Goal: Task Accomplishment & Management: Use online tool/utility

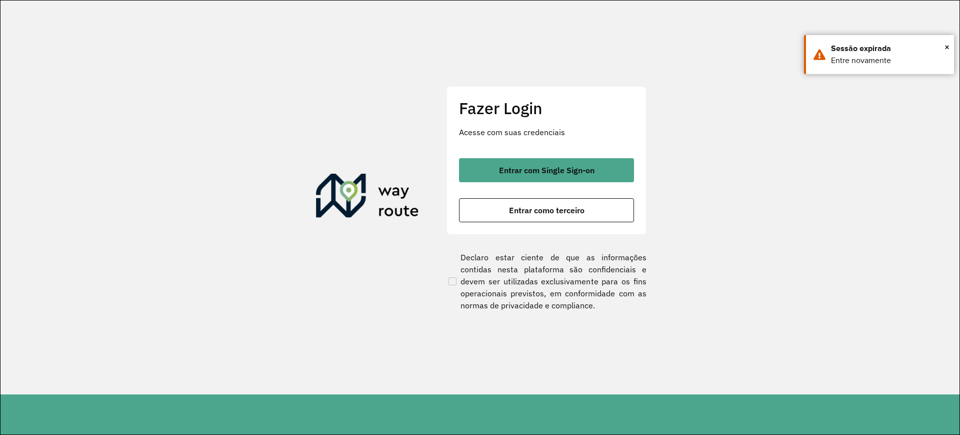
click at [523, 167] on span "Entrar com Single Sign-on" at bounding box center [547, 170] width 96 height 8
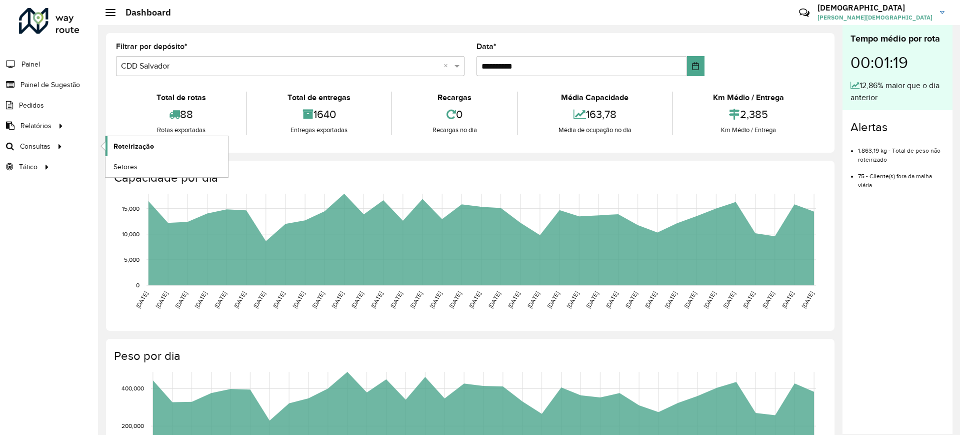
click at [140, 142] on span "Roteirização" at bounding box center [134, 146] width 41 height 11
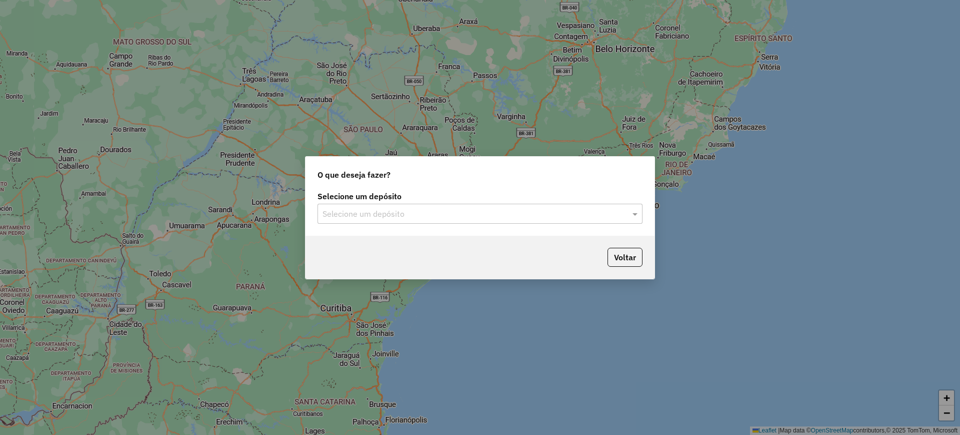
click at [375, 212] on input "text" at bounding box center [470, 214] width 295 height 12
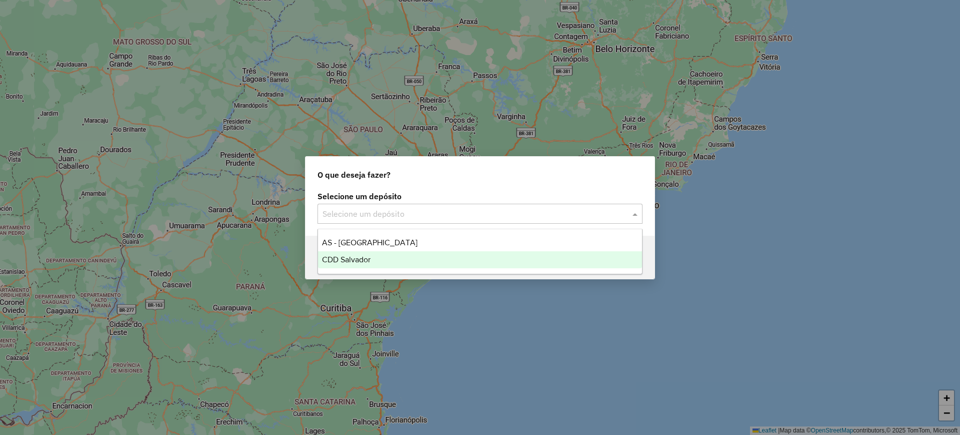
click at [346, 255] on span "CDD Salvador" at bounding box center [346, 259] width 49 height 9
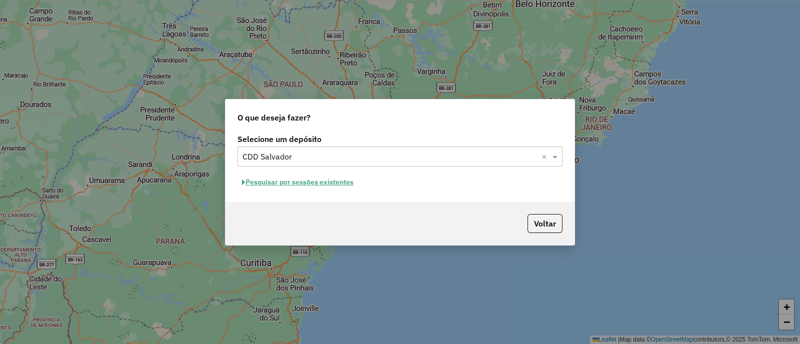
click at [323, 183] on button "Pesquisar por sessões existentes" at bounding box center [298, 183] width 121 height 16
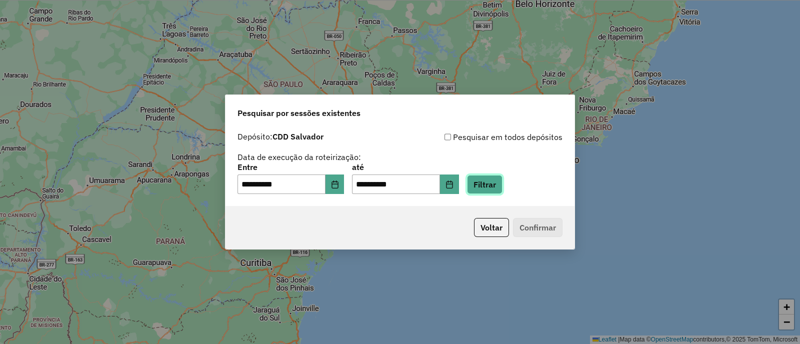
click at [490, 187] on button "Filtrar" at bounding box center [485, 184] width 36 height 19
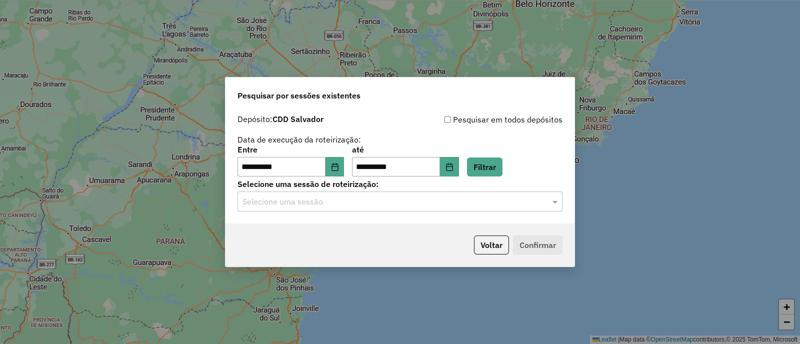
click at [276, 204] on input "text" at bounding box center [390, 202] width 295 height 12
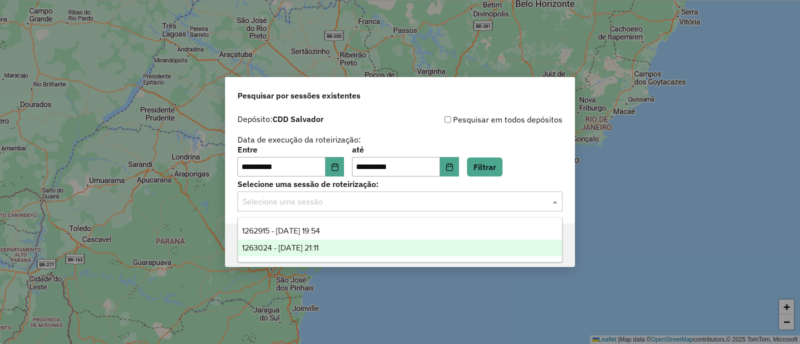
click at [291, 244] on span "1263024 - 10/09/2025 21:11" at bounding box center [280, 248] width 77 height 9
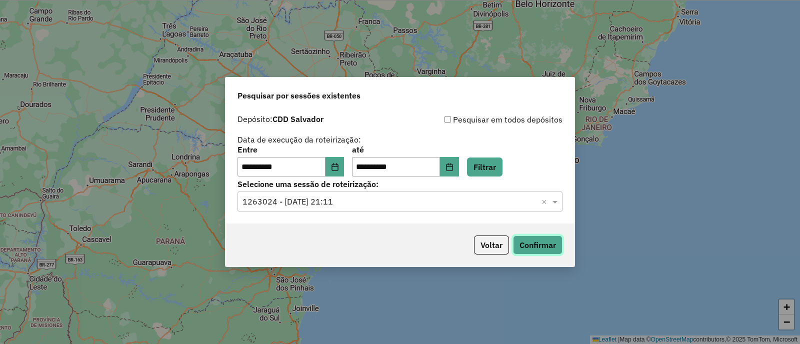
click at [555, 237] on button "Confirmar" at bounding box center [538, 245] width 50 height 19
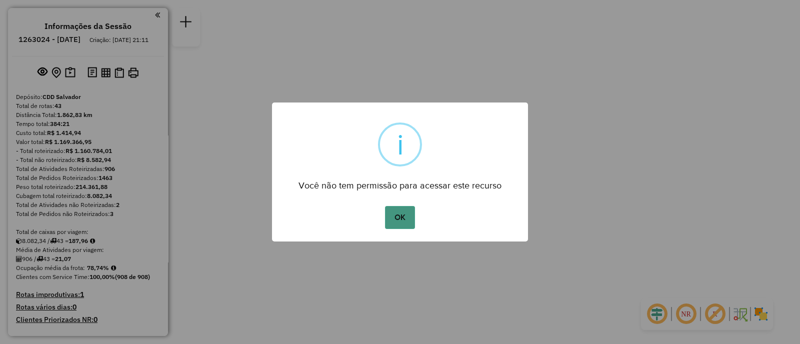
click at [401, 223] on button "OK" at bounding box center [400, 217] width 30 height 23
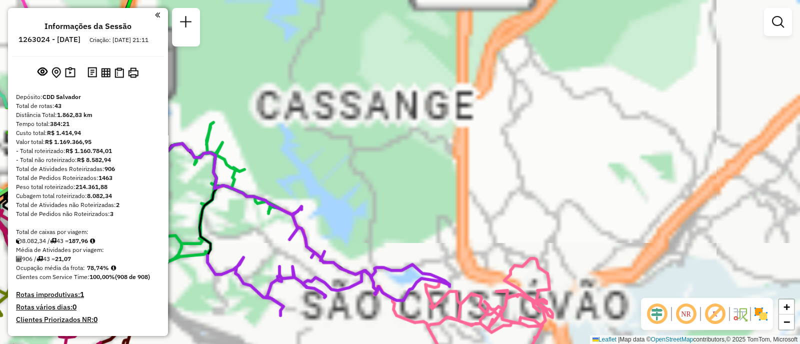
drag, startPoint x: 380, startPoint y: 150, endPoint x: 461, endPoint y: 249, distance: 128.3
click at [461, 265] on div "Janela de atendimento Grade de atendimento Capacidade Transportadoras Veículos …" at bounding box center [400, 172] width 800 height 344
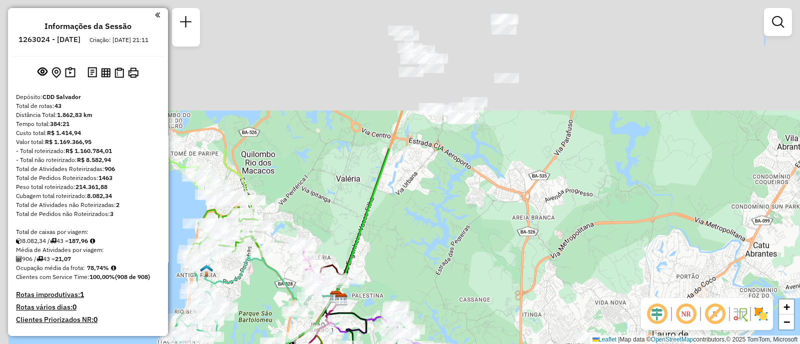
drag, startPoint x: 375, startPoint y: 97, endPoint x: 471, endPoint y: 235, distance: 168.6
click at [464, 281] on div "Janela de atendimento Grade de atendimento Capacidade Transportadoras Veículos …" at bounding box center [400, 172] width 800 height 344
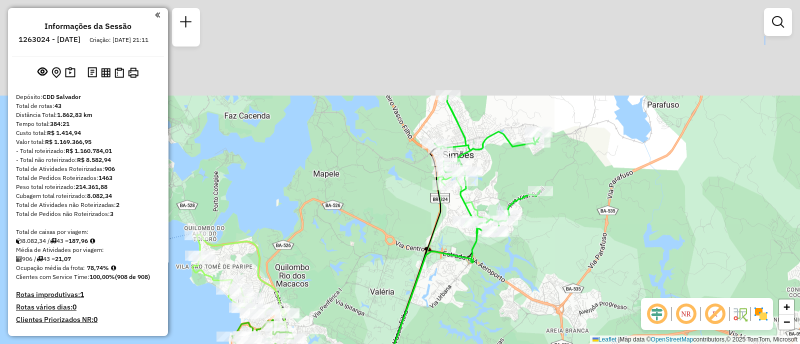
drag, startPoint x: 459, startPoint y: 230, endPoint x: 488, endPoint y: 288, distance: 64.9
click at [491, 328] on div "Janela de atendimento Grade de atendimento Capacidade Transportadoras Veículos …" at bounding box center [400, 172] width 800 height 344
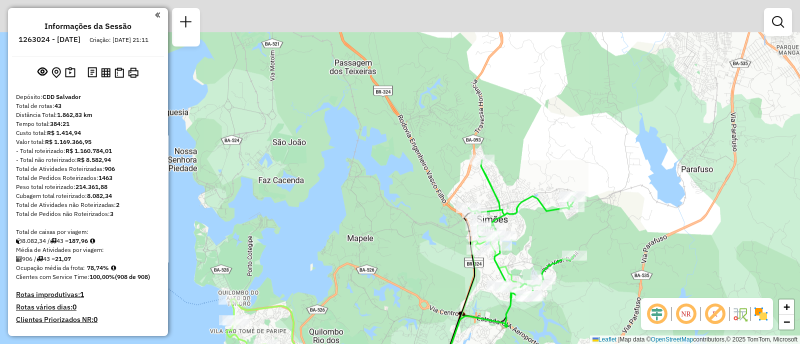
drag, startPoint x: 535, startPoint y: 194, endPoint x: 569, endPoint y: 240, distance: 57.6
click at [569, 240] on div "Janela de atendimento Grade de atendimento Capacidade Transportadoras Veículos …" at bounding box center [400, 172] width 800 height 344
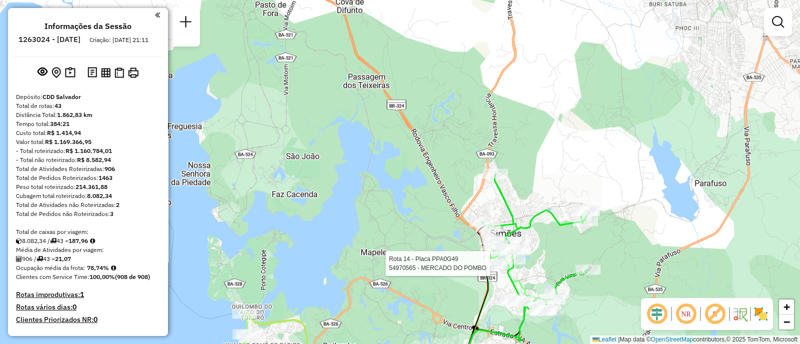
select select "**********"
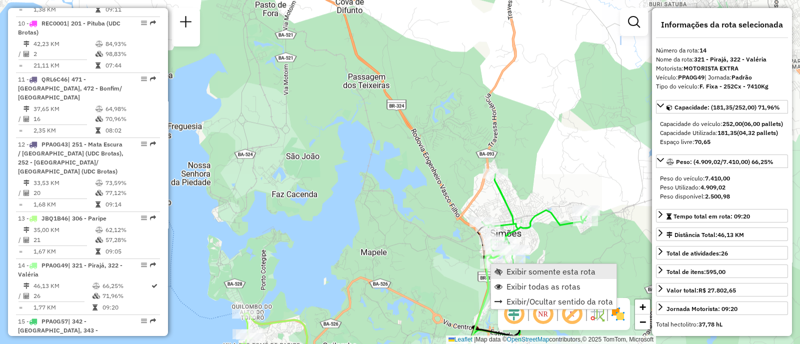
scroll to position [1154, 0]
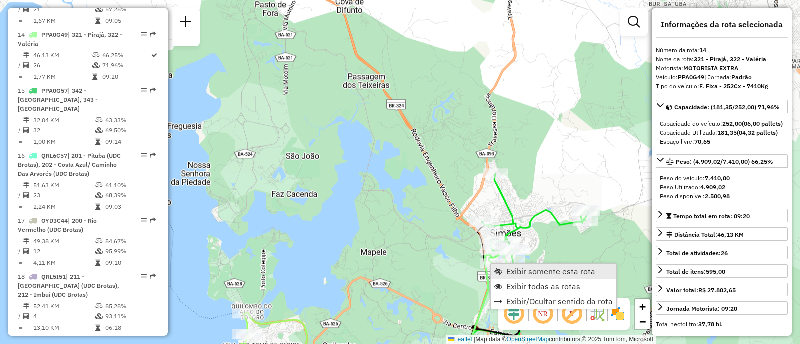
click at [505, 272] on link "Exibir somente esta rota" at bounding box center [554, 271] width 126 height 15
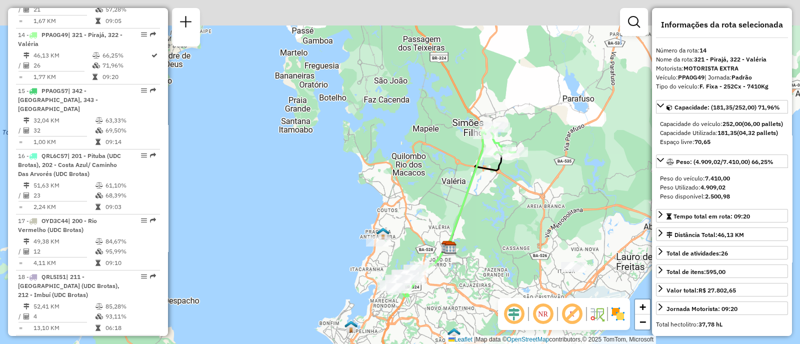
drag, startPoint x: 476, startPoint y: 188, endPoint x: 499, endPoint y: 222, distance: 40.8
click at [499, 224] on div "Janela de atendimento Grade de atendimento Capacidade Transportadoras Veículos …" at bounding box center [400, 172] width 800 height 344
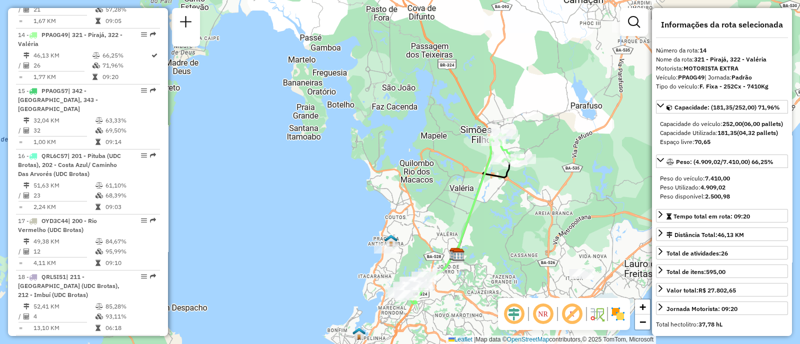
drag, startPoint x: 490, startPoint y: 220, endPoint x: 518, endPoint y: 246, distance: 38.6
click at [518, 246] on div "Janela de atendimento Grade de atendimento Capacidade Transportadoras Veículos …" at bounding box center [400, 172] width 800 height 344
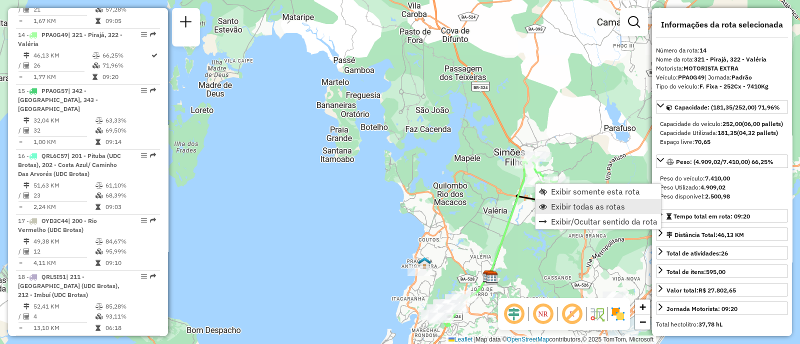
click at [548, 208] on link "Exibir todas as rotas" at bounding box center [599, 206] width 126 height 15
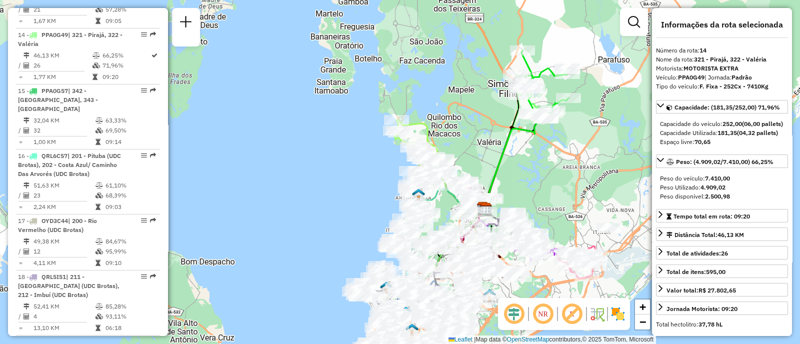
drag, startPoint x: 514, startPoint y: 243, endPoint x: 508, endPoint y: 175, distance: 68.3
click at [508, 175] on div "Janela de atendimento Grade de atendimento Capacidade Transportadoras Veículos …" at bounding box center [400, 172] width 800 height 344
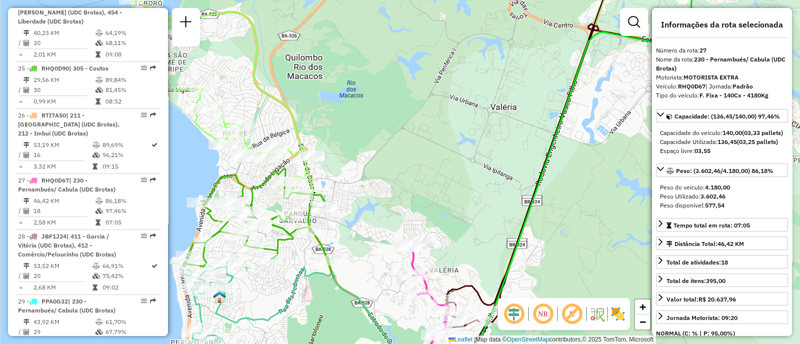
scroll to position [1935, 0]
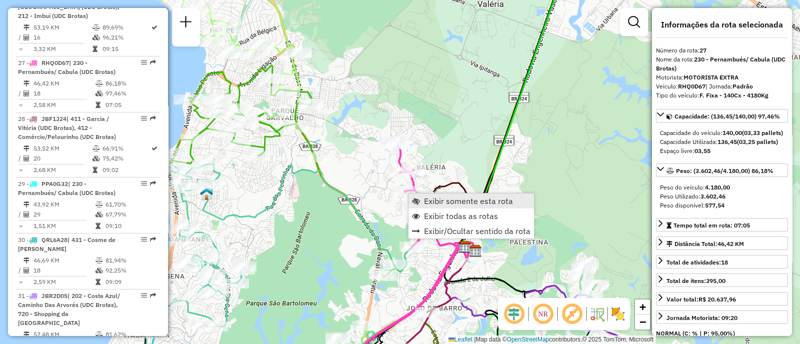
click at [429, 205] on span "Exibir somente esta rota" at bounding box center [468, 201] width 89 height 8
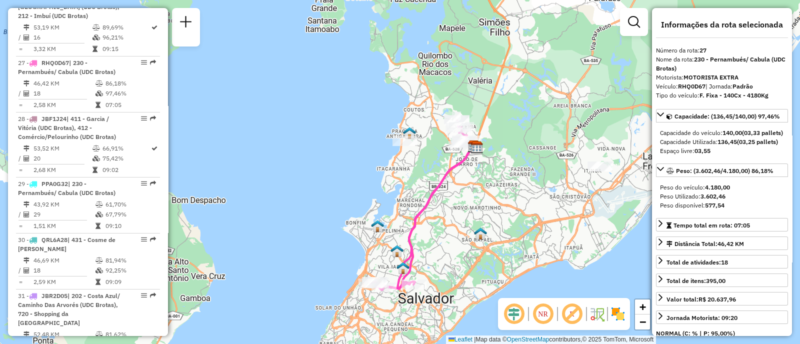
drag, startPoint x: 431, startPoint y: 211, endPoint x: 442, endPoint y: 234, distance: 25.3
click at [442, 234] on div "Janela de atendimento Grade de atendimento Capacidade Transportadoras Veículos …" at bounding box center [400, 172] width 800 height 344
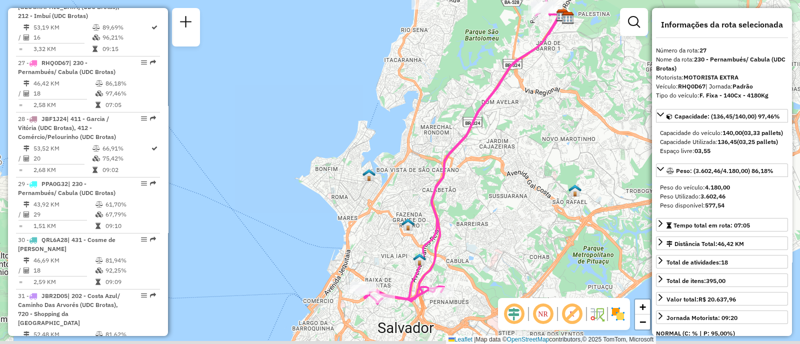
drag, startPoint x: 425, startPoint y: 289, endPoint x: 463, endPoint y: 220, distance: 79.0
click at [463, 220] on div "Janela de atendimento Grade de atendimento Capacidade Transportadoras Veículos …" at bounding box center [400, 172] width 800 height 344
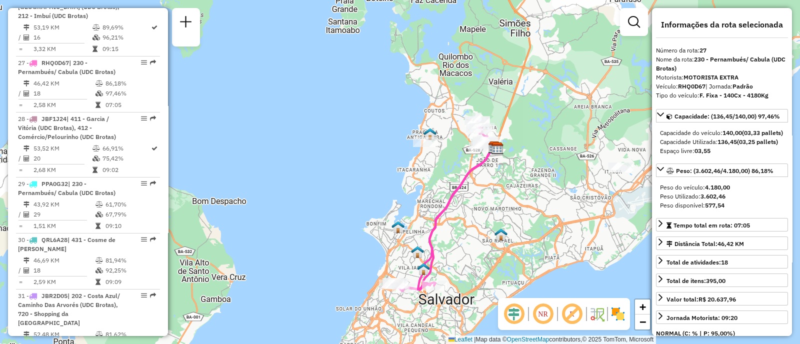
drag, startPoint x: 415, startPoint y: 107, endPoint x: 394, endPoint y: 149, distance: 47.4
click at [394, 149] on div "Janela de atendimento Grade de atendimento Capacidade Transportadoras Veículos …" at bounding box center [400, 172] width 800 height 344
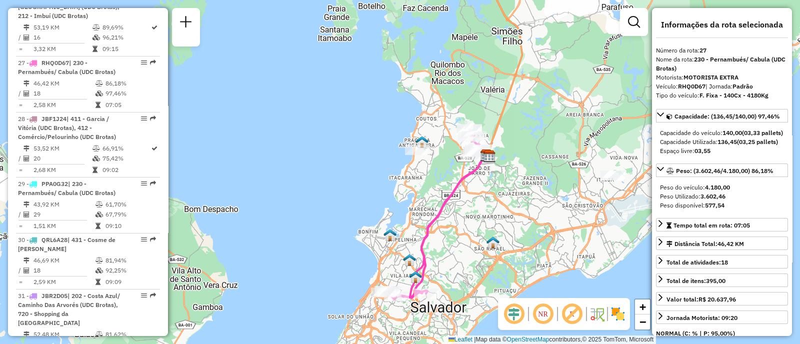
drag, startPoint x: 429, startPoint y: 206, endPoint x: 420, endPoint y: 214, distance: 11.3
click at [420, 214] on div "Janela de atendimento Grade de atendimento Capacidade Transportadoras Veículos …" at bounding box center [400, 172] width 800 height 344
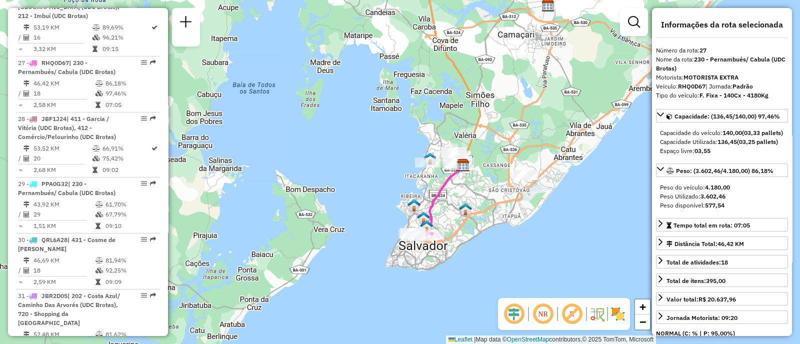
drag, startPoint x: 488, startPoint y: 119, endPoint x: 486, endPoint y: 130, distance: 11.7
click at [486, 130] on div "Janela de atendimento Grade de atendimento Capacidade Transportadoras Veículos …" at bounding box center [400, 172] width 800 height 344
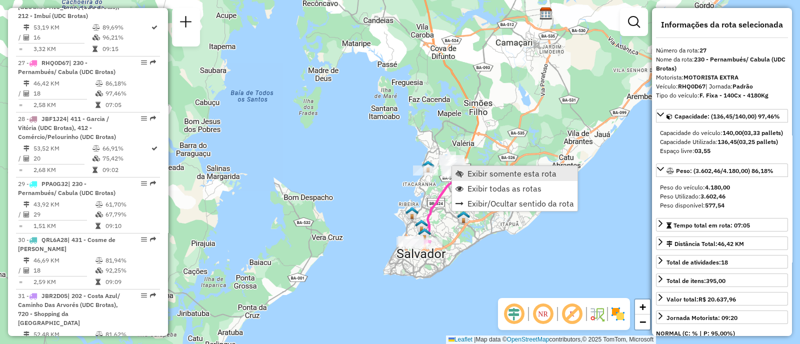
click at [458, 180] on link "Exibir somente esta rota" at bounding box center [515, 173] width 126 height 15
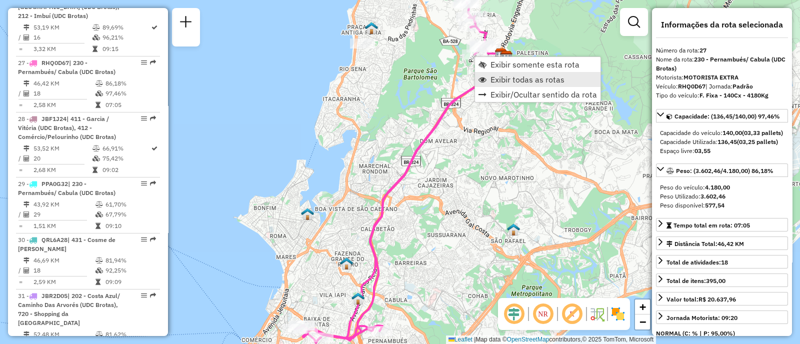
click at [489, 79] on link "Exibir todas as rotas" at bounding box center [538, 79] width 126 height 15
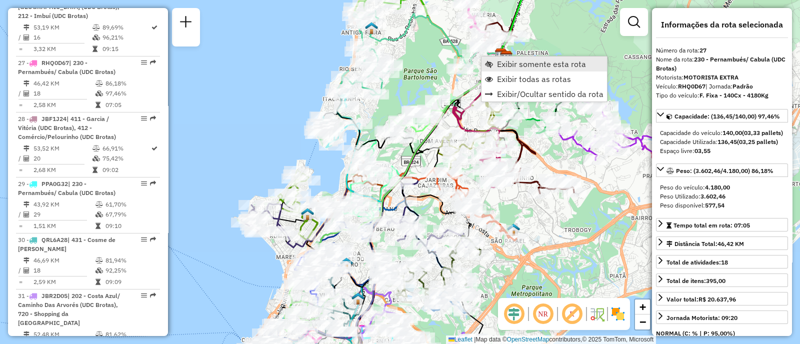
click at [493, 63] on link "Exibir somente esta rota" at bounding box center [545, 64] width 126 height 15
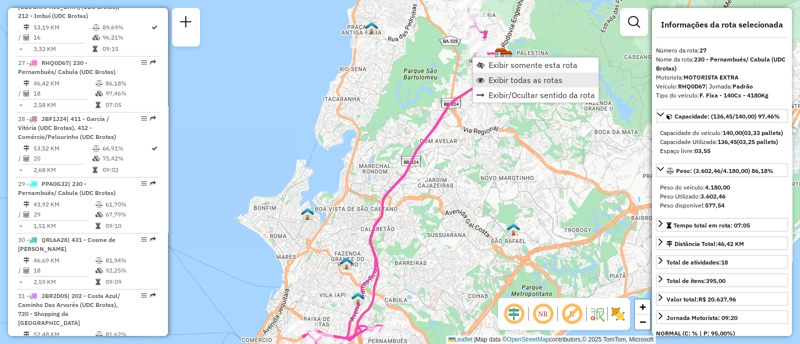
click at [487, 84] on link "Exibir todas as rotas" at bounding box center [536, 80] width 126 height 15
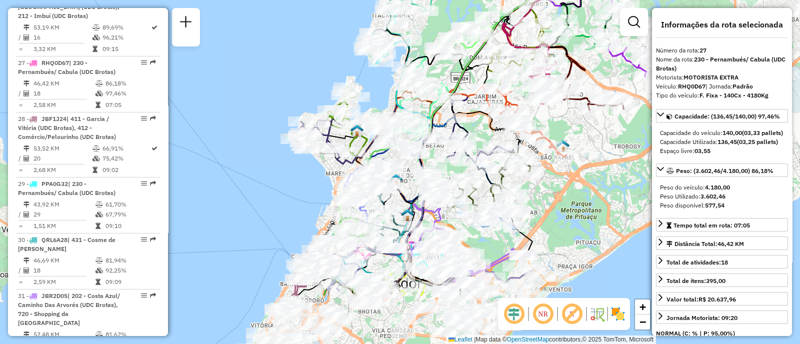
drag, startPoint x: 501, startPoint y: 269, endPoint x: 553, endPoint y: 182, distance: 101.4
click at [553, 182] on div "Janela de atendimento Grade de atendimento Capacidade Transportadoras Veículos …" at bounding box center [400, 172] width 800 height 344
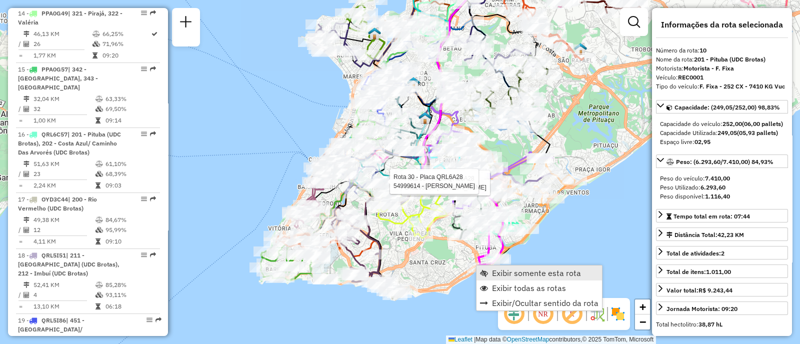
scroll to position [921, 0]
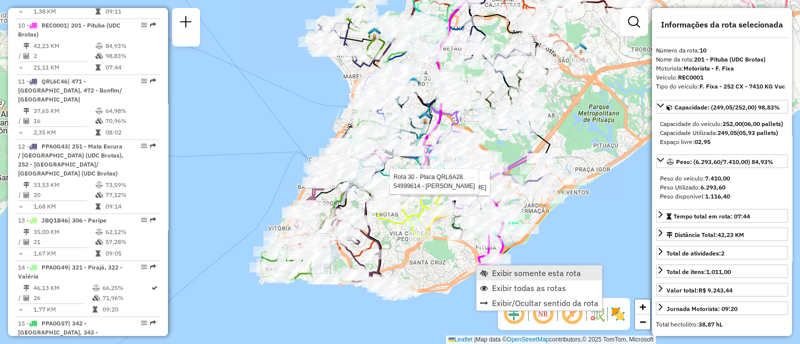
click at [486, 269] on span "Exibir somente esta rota" at bounding box center [484, 273] width 8 height 8
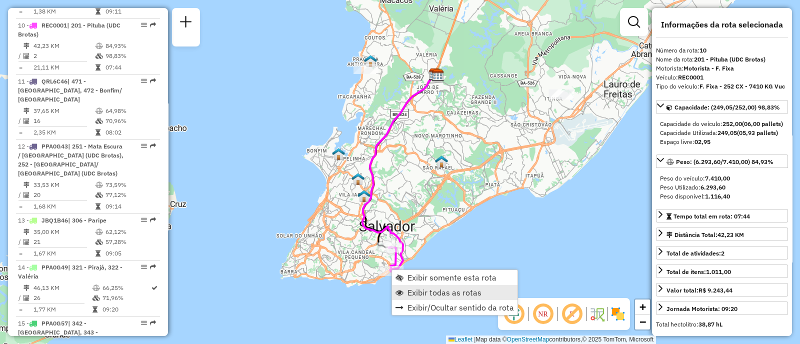
click at [407, 286] on link "Exibir todas as rotas" at bounding box center [455, 292] width 126 height 15
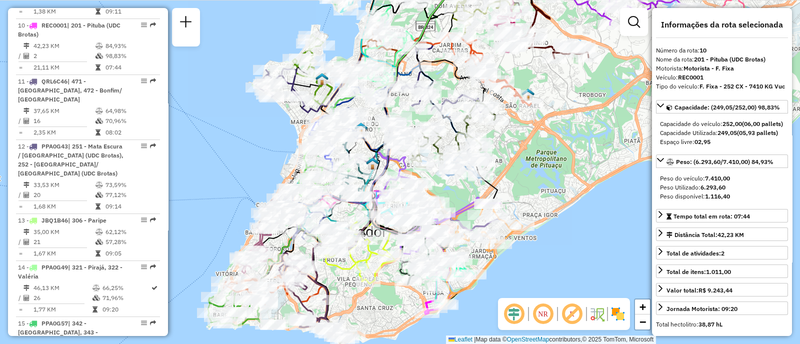
drag, startPoint x: 332, startPoint y: 269, endPoint x: 334, endPoint y: 282, distance: 12.7
click at [335, 282] on div "Janela de atendimento Grade de atendimento Capacidade Transportadoras Veículos …" at bounding box center [400, 172] width 800 height 344
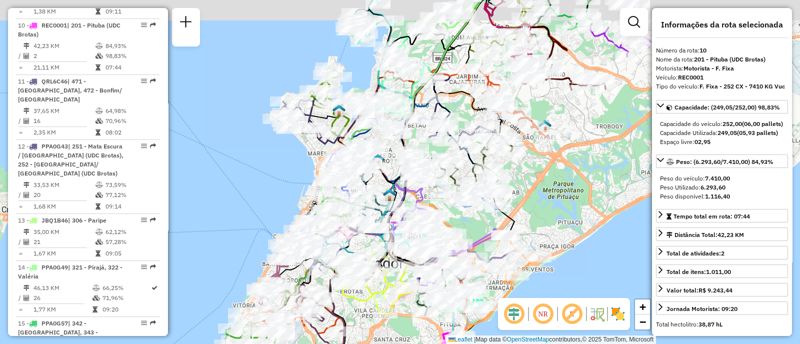
drag, startPoint x: 326, startPoint y: 271, endPoint x: 344, endPoint y: 302, distance: 36.3
click at [344, 302] on div "Janela de atendimento Grade de atendimento Capacidade Transportadoras Veículos …" at bounding box center [400, 172] width 800 height 344
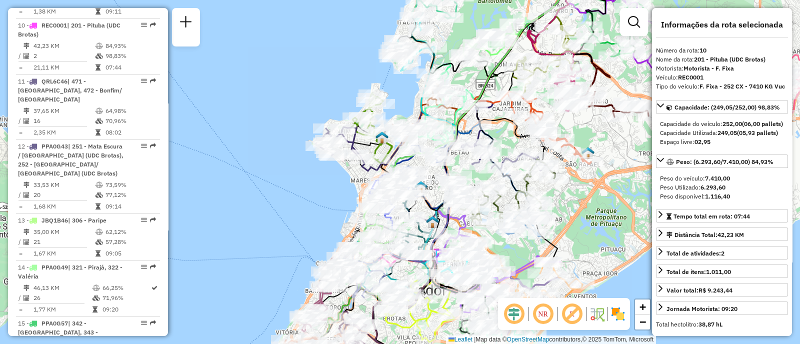
drag, startPoint x: 416, startPoint y: 189, endPoint x: 459, endPoint y: 216, distance: 50.8
click at [459, 214] on div at bounding box center [461, 209] width 30 height 10
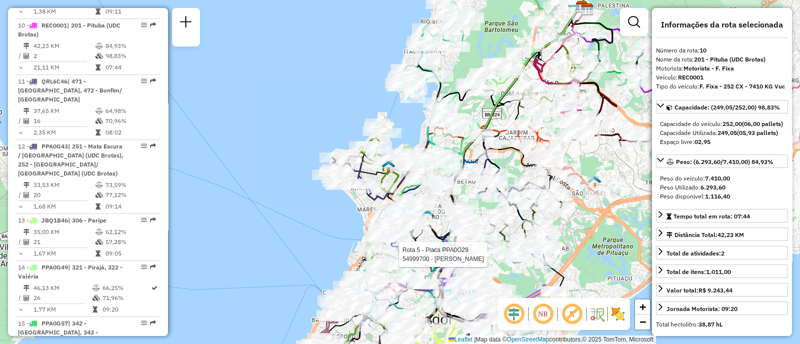
drag, startPoint x: 351, startPoint y: 176, endPoint x: 358, endPoint y: 205, distance: 29.7
click at [358, 205] on div "Rota 5 - Placa PPA0G29 54999700 - CONCE OLIVEIRA Janela de atendimento Grade de…" at bounding box center [400, 172] width 800 height 344
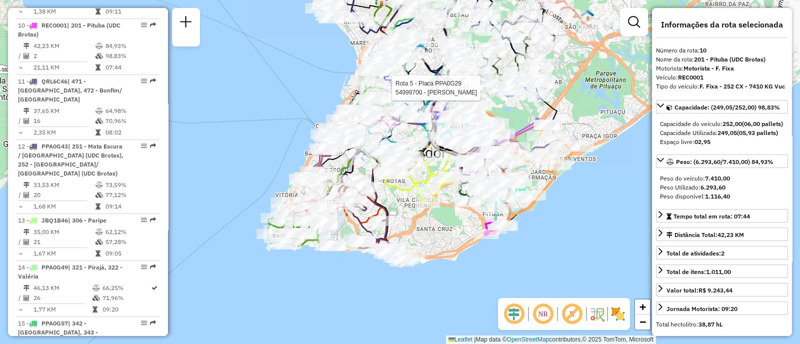
drag, startPoint x: 542, startPoint y: 254, endPoint x: 544, endPoint y: 230, distance: 24.6
click at [541, 254] on div "Rota 5 - Placa PPA0G29 54999700 - CONCE OLIVEIRA Janela de atendimento Grade de…" at bounding box center [400, 172] width 800 height 344
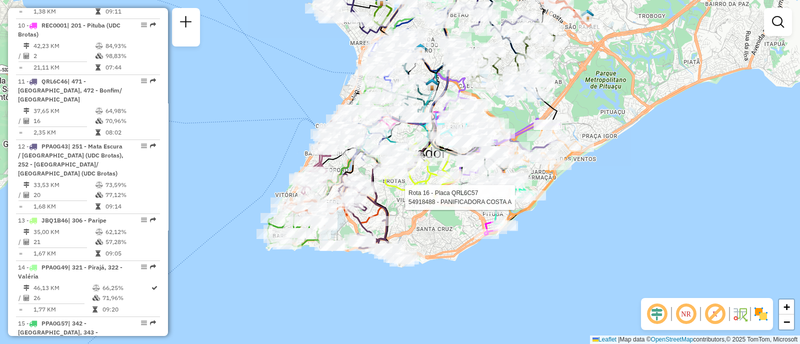
select select "**********"
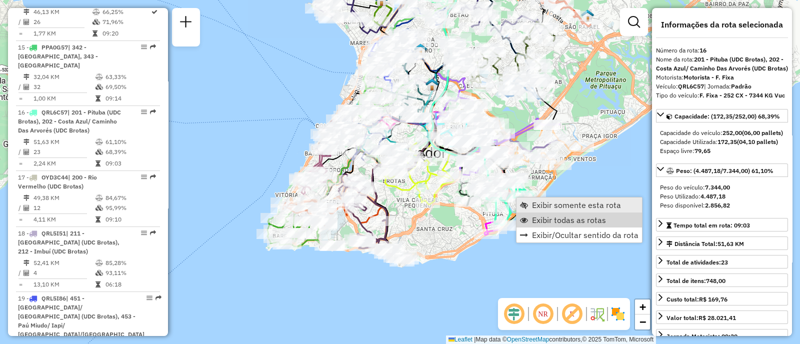
scroll to position [1267, 0]
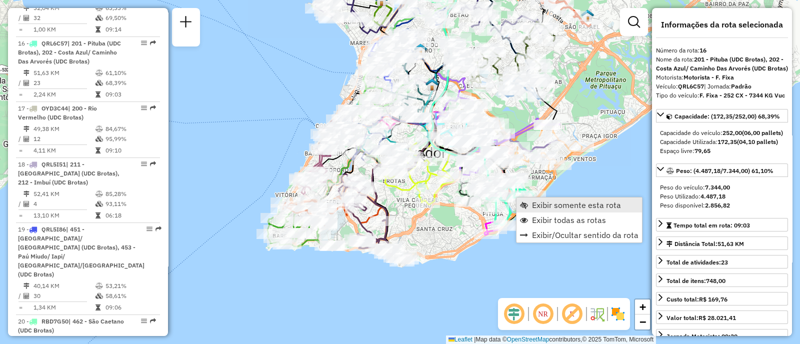
click at [531, 210] on link "Exibir somente esta rota" at bounding box center [580, 205] width 126 height 15
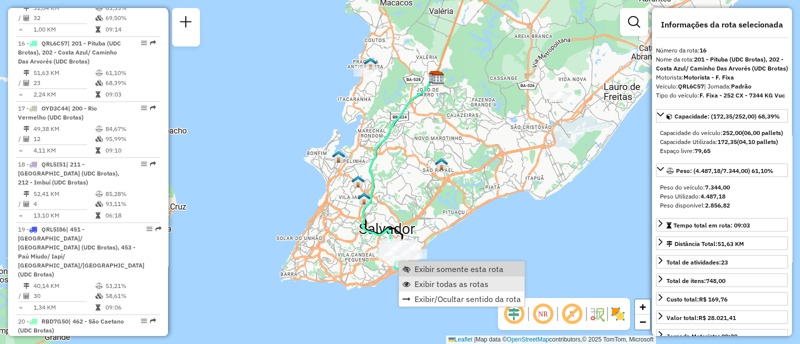
click at [414, 279] on link "Exibir todas as rotas" at bounding box center [462, 284] width 126 height 15
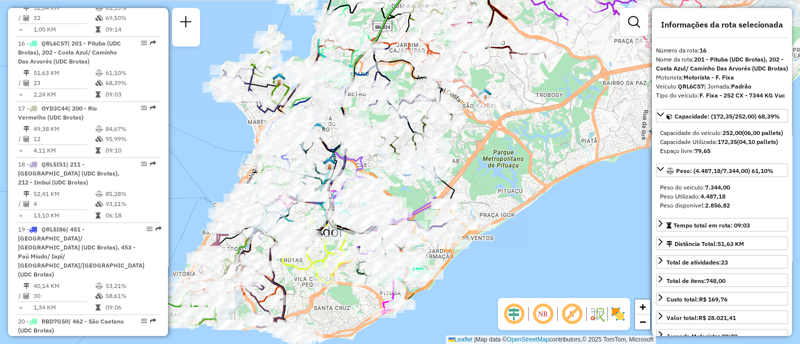
click at [415, 185] on div "Janela de atendimento Grade de atendimento Capacidade Transportadoras Veículos …" at bounding box center [400, 172] width 800 height 344
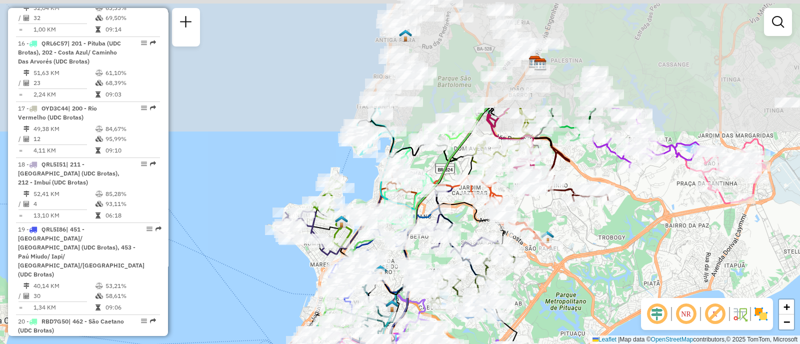
drag, startPoint x: 509, startPoint y: 141, endPoint x: 568, endPoint y: 280, distance: 151.5
click at [569, 281] on div "Janela de atendimento Grade de atendimento Capacidade Transportadoras Veículos …" at bounding box center [400, 172] width 800 height 344
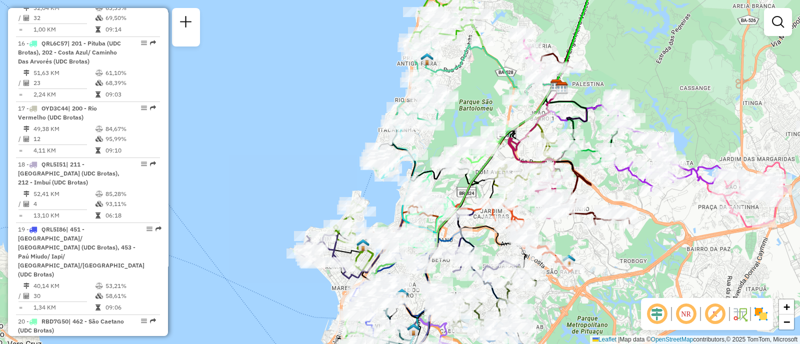
drag, startPoint x: 571, startPoint y: 242, endPoint x: 589, endPoint y: 251, distance: 20.4
click at [589, 251] on div "Janela de atendimento Grade de atendimento Capacidade Transportadoras Veículos …" at bounding box center [400, 172] width 800 height 344
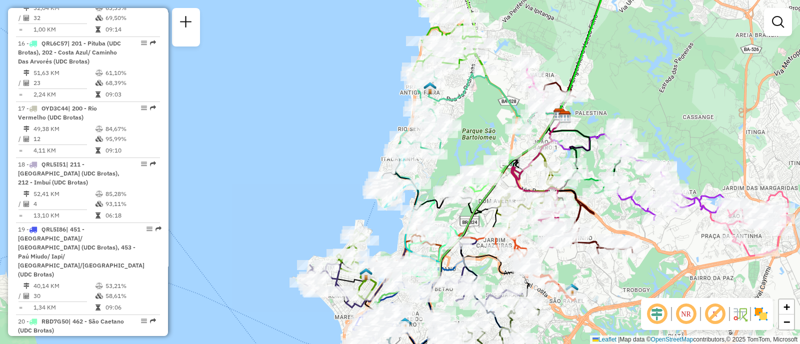
drag, startPoint x: 482, startPoint y: 81, endPoint x: 480, endPoint y: 112, distance: 30.6
click at [481, 112] on div "Janela de atendimento Grade de atendimento Capacidade Transportadoras Veículos …" at bounding box center [400, 172] width 800 height 344
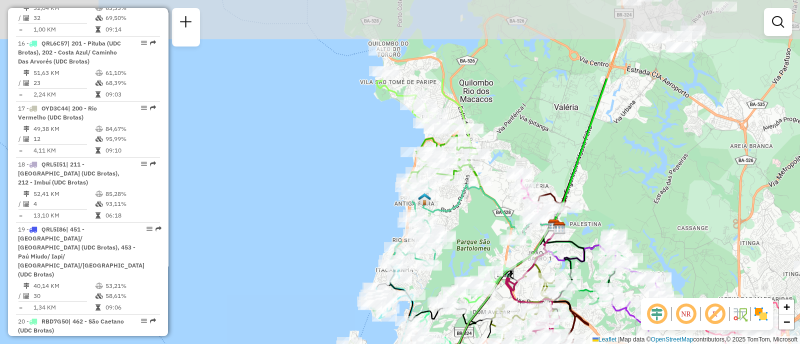
drag, startPoint x: 466, startPoint y: 131, endPoint x: 468, endPoint y: 244, distance: 112.6
click at [468, 244] on div "Janela de atendimento Grade de atendimento Capacidade Transportadoras Veículos …" at bounding box center [400, 172] width 800 height 344
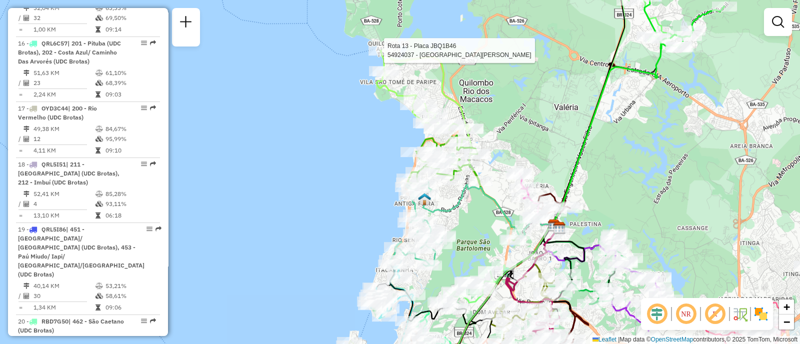
select select "**********"
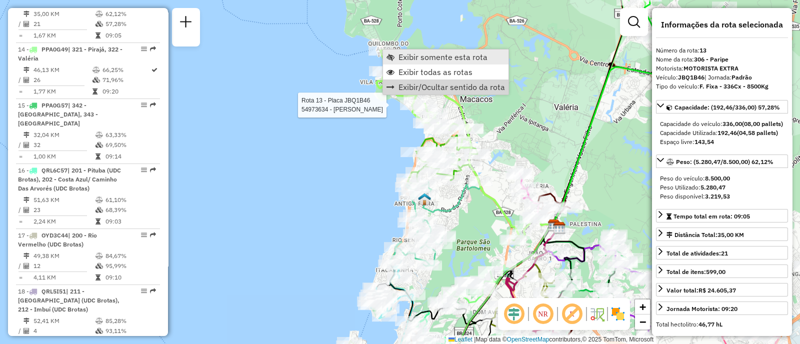
scroll to position [1107, 0]
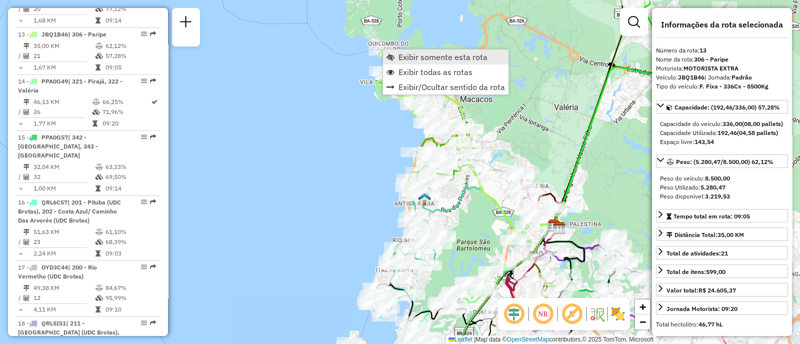
click at [402, 60] on span "Exibir somente esta rota" at bounding box center [443, 57] width 89 height 8
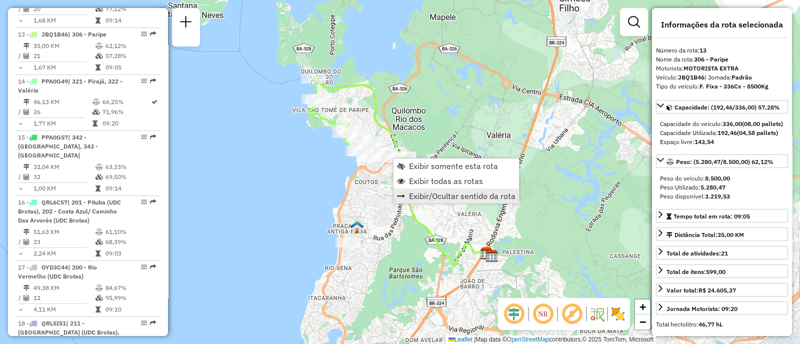
drag, startPoint x: 405, startPoint y: 181, endPoint x: 403, endPoint y: 189, distance: 7.9
click at [405, 181] on link "Exibir todas as rotas" at bounding box center [457, 181] width 126 height 15
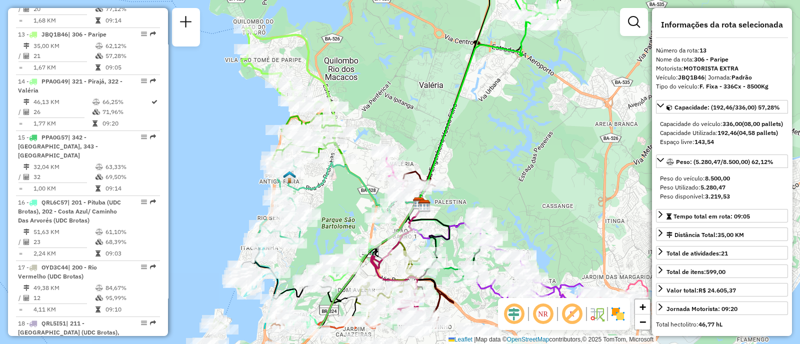
drag, startPoint x: 616, startPoint y: 173, endPoint x: 536, endPoint y: 139, distance: 87.0
click at [547, 124] on div "Janela de atendimento Grade de atendimento Capacidade Transportadoras Veículos …" at bounding box center [400, 172] width 800 height 344
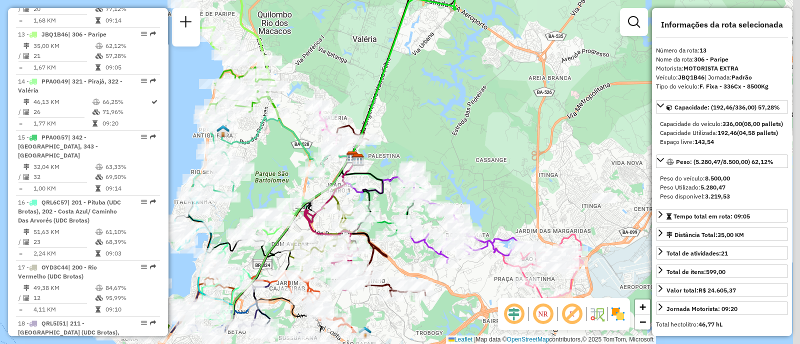
drag, startPoint x: 553, startPoint y: 196, endPoint x: 486, endPoint y: 151, distance: 80.6
click at [486, 150] on div "Janela de atendimento Grade de atendimento Capacidade Transportadoras Veículos …" at bounding box center [400, 172] width 800 height 344
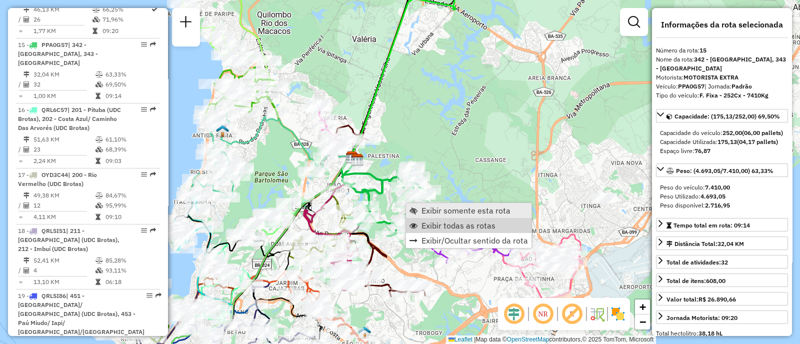
scroll to position [1210, 0]
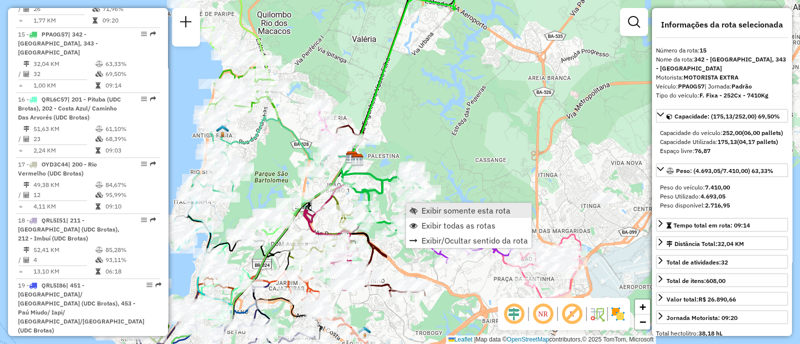
click at [421, 205] on link "Exibir somente esta rota" at bounding box center [469, 210] width 126 height 15
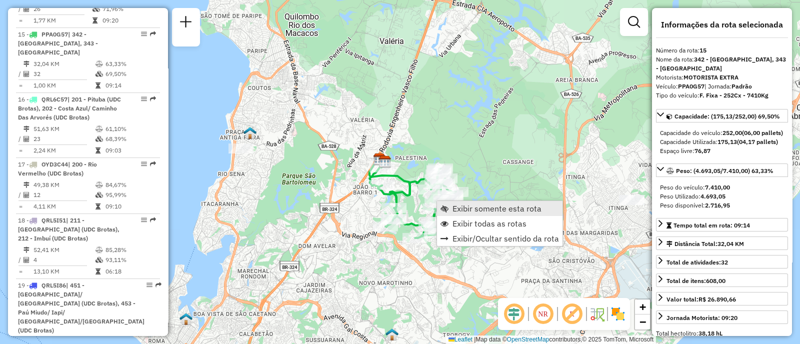
click at [443, 215] on link "Exibir somente esta rota" at bounding box center [500, 208] width 126 height 15
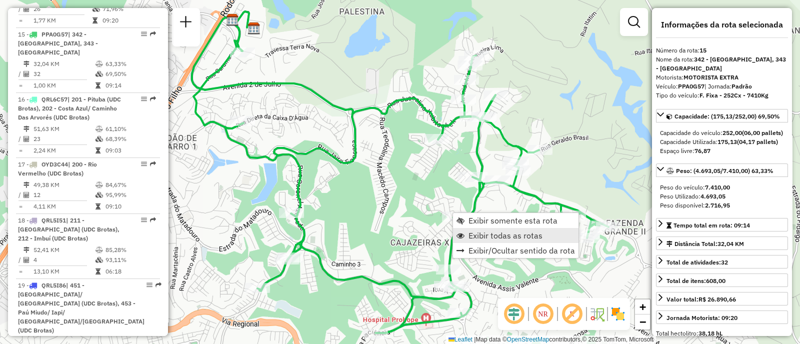
click at [467, 236] on link "Exibir todas as rotas" at bounding box center [516, 235] width 126 height 15
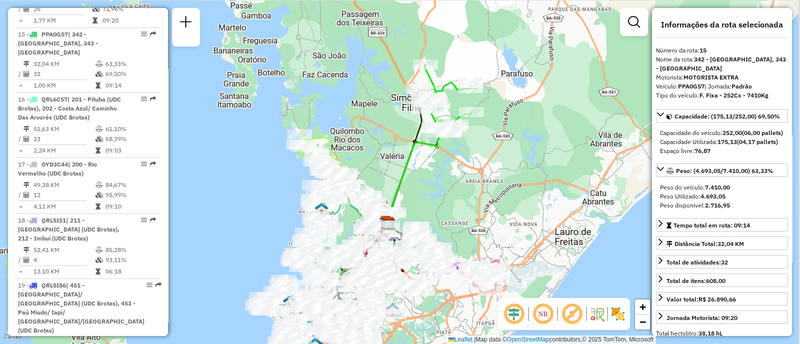
drag, startPoint x: 509, startPoint y: 167, endPoint x: 429, endPoint y: 258, distance: 121.2
click at [428, 259] on div "Janela de atendimento Grade de atendimento Capacidade Transportadoras Veículos …" at bounding box center [400, 172] width 800 height 344
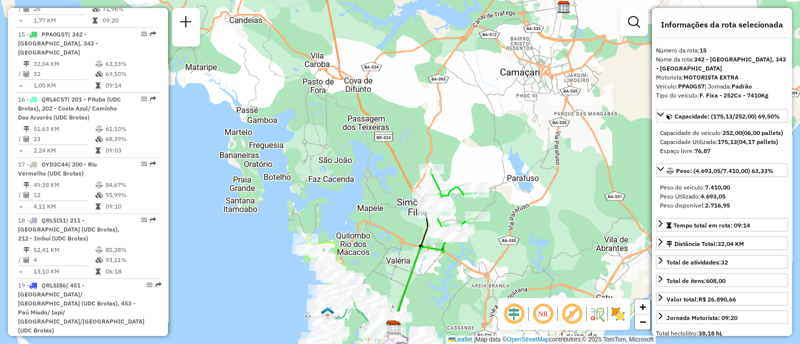
drag, startPoint x: 509, startPoint y: 214, endPoint x: 531, endPoint y: 230, distance: 27.2
click at [531, 230] on div "Janela de atendimento Grade de atendimento Capacidade Transportadoras Veículos …" at bounding box center [400, 172] width 800 height 344
